Goal: Task Accomplishment & Management: Manage account settings

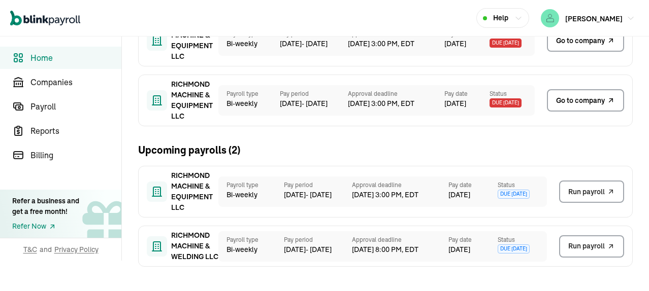
scroll to position [23, 0]
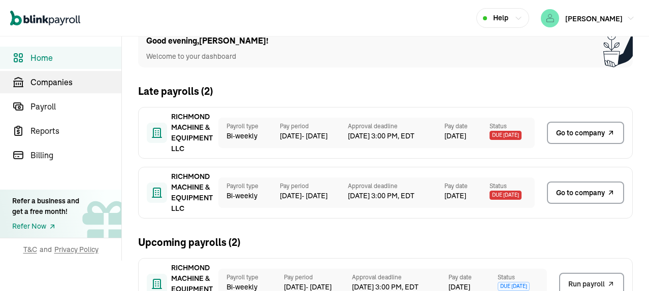
click at [57, 83] on span "Companies" at bounding box center [75, 82] width 91 height 12
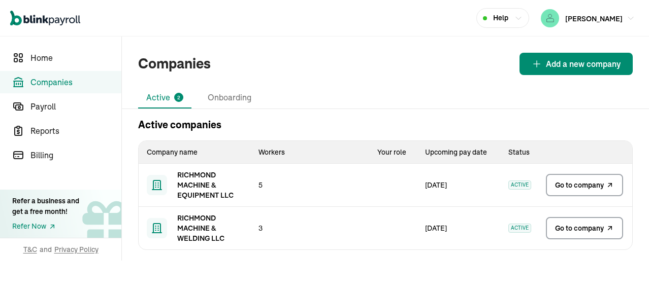
click at [599, 185] on span "Go to company" at bounding box center [579, 185] width 49 height 10
click at [410, 74] on div "Companies Add a new company" at bounding box center [385, 64] width 527 height 22
click at [590, 229] on span "Go to company" at bounding box center [579, 228] width 49 height 10
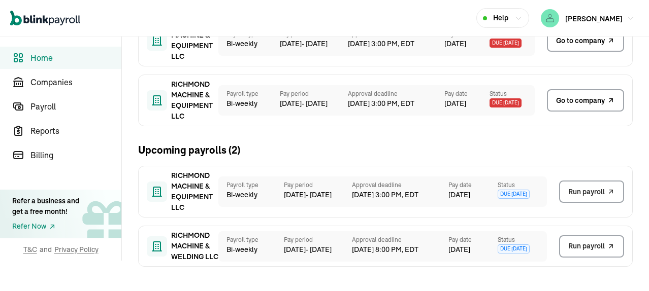
scroll to position [23, 0]
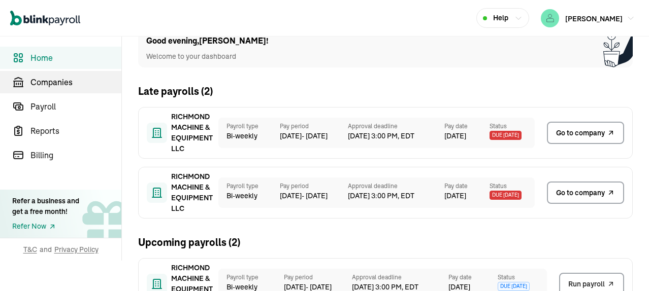
click at [57, 83] on span "Companies" at bounding box center [75, 82] width 91 height 12
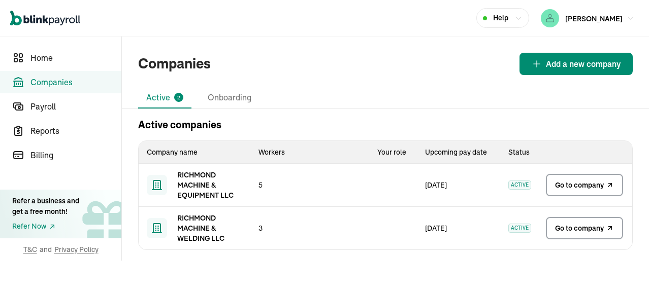
click at [599, 185] on span "Go to company" at bounding box center [579, 185] width 49 height 10
click at [410, 74] on div "Companies Add a new company" at bounding box center [385, 64] width 527 height 22
click at [590, 229] on span "Go to company" at bounding box center [579, 228] width 49 height 10
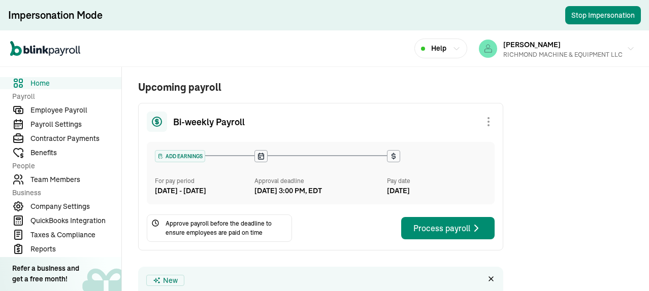
scroll to position [243, 0]
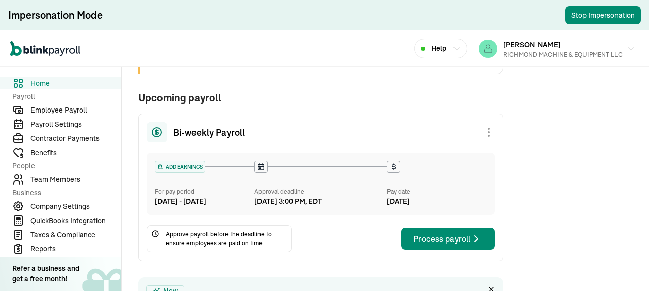
click at [582, 19] on button "Stop Impersonation" at bounding box center [603, 15] width 76 height 18
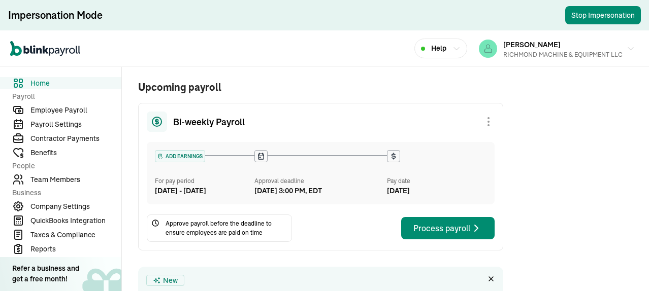
scroll to position [243, 0]
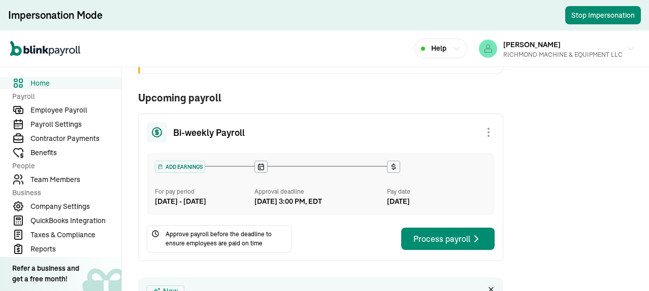
click at [582, 19] on button "Stop Impersonation" at bounding box center [603, 15] width 76 height 18
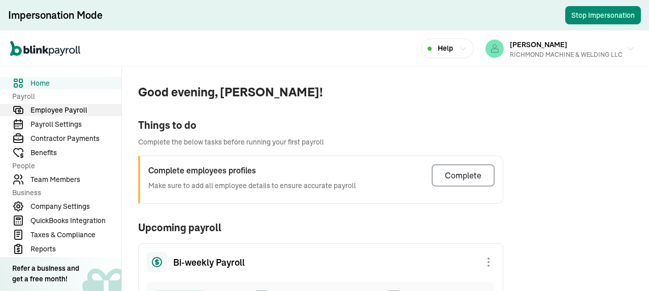
click at [62, 109] on span "Employee Payroll" at bounding box center [75, 110] width 91 height 11
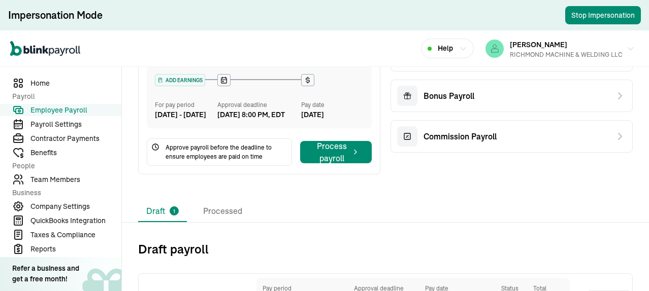
scroll to position [51, 0]
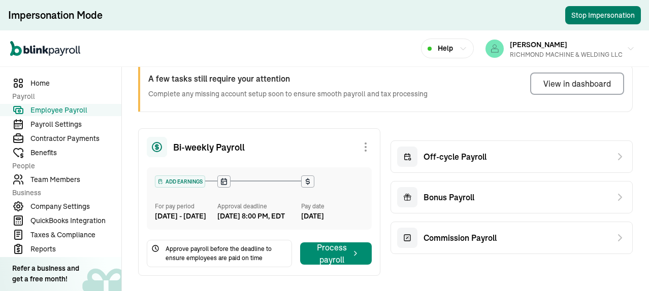
click at [576, 17] on button "Stop Impersonation" at bounding box center [603, 15] width 76 height 18
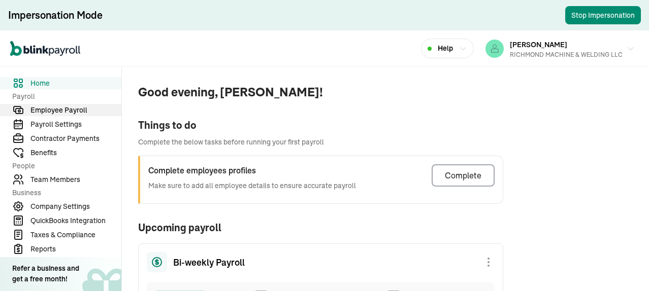
click at [62, 109] on span "Employee Payroll" at bounding box center [75, 110] width 91 height 11
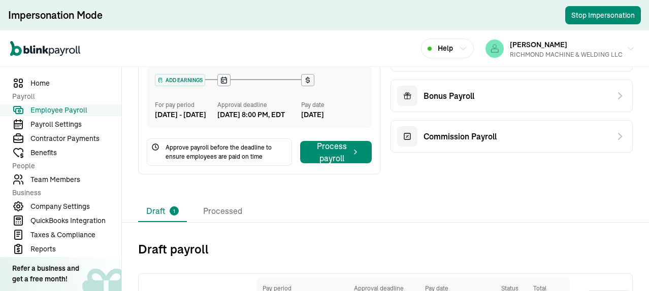
scroll to position [51, 0]
